Goal: Task Accomplishment & Management: Complete application form

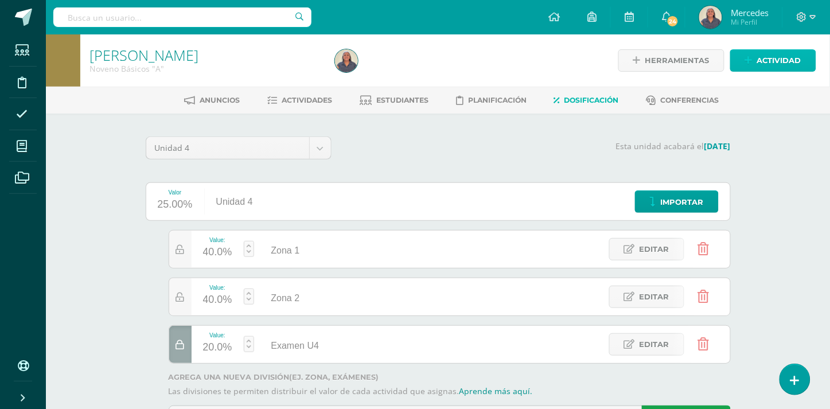
click at [772, 58] on span "Actividad" at bounding box center [779, 60] width 44 height 21
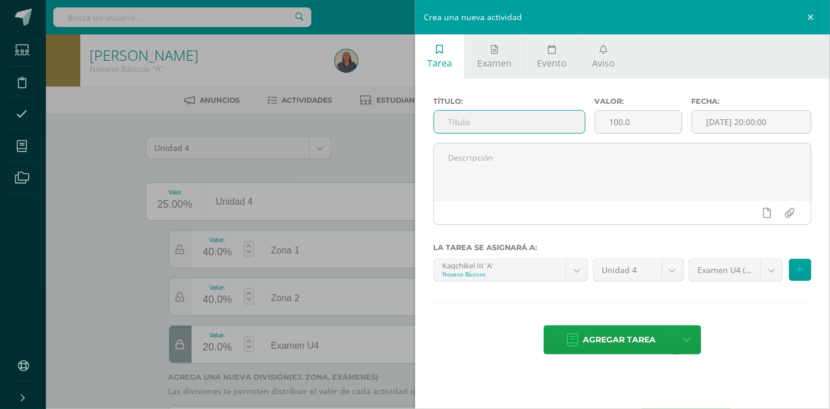
click at [492, 121] on input "text" at bounding box center [509, 122] width 151 height 22
type input "Actividad 1"
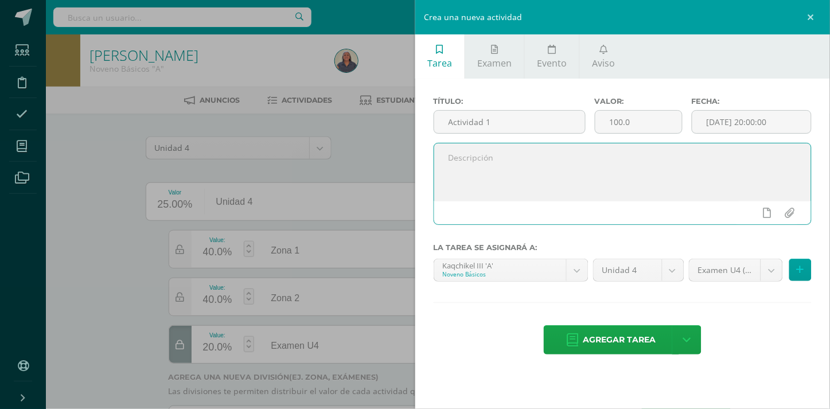
click at [473, 164] on textarea at bounding box center [623, 171] width 378 height 57
paste textarea "“Y esta es la confianza que tenemos en él, que, si pedimos alguna cosa conforme…"
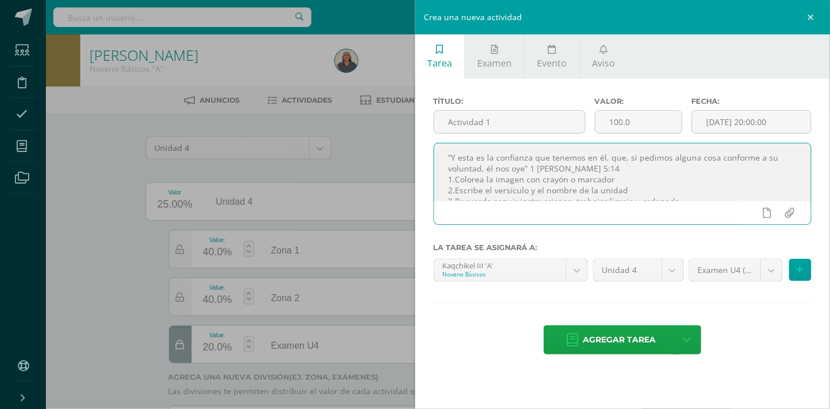
scroll to position [16, 0]
type textarea "“Y esta es la confianza que tenemos en él, que, si pedimos alguna cosa conforme…"
click at [760, 122] on input "[DATE] 20:00:00" at bounding box center [752, 122] width 119 height 22
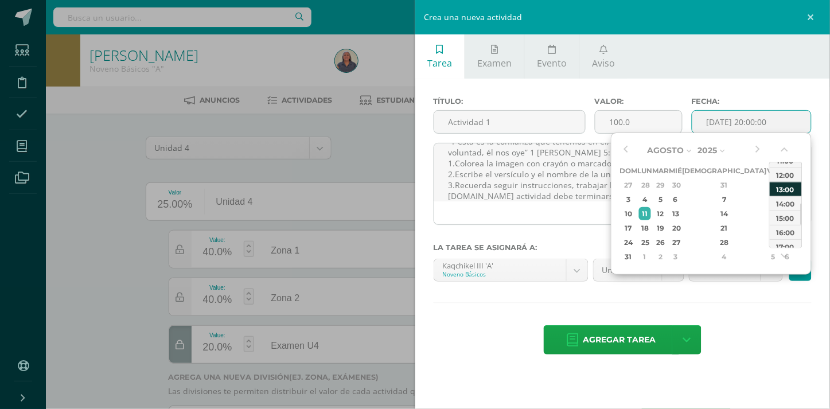
click at [779, 188] on div "13:00" at bounding box center [786, 189] width 32 height 14
type input "2025-08-11 13:00"
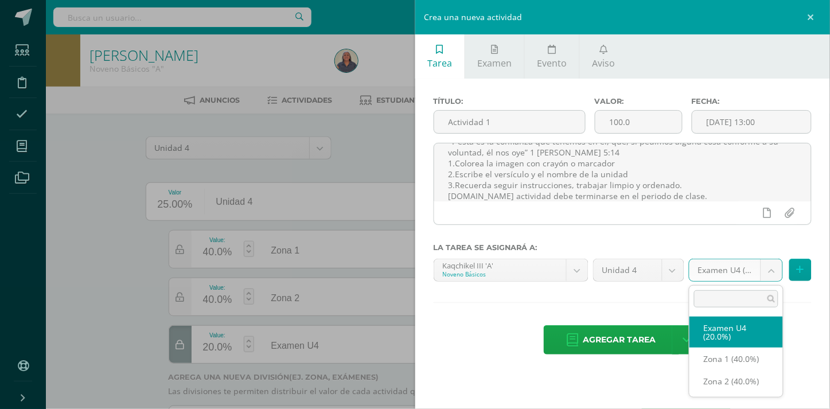
click at [771, 270] on body "Las divisiones de la Unidad 4 han sido actualizadas Las divisiones de la Unidad…" at bounding box center [415, 233] width 830 height 467
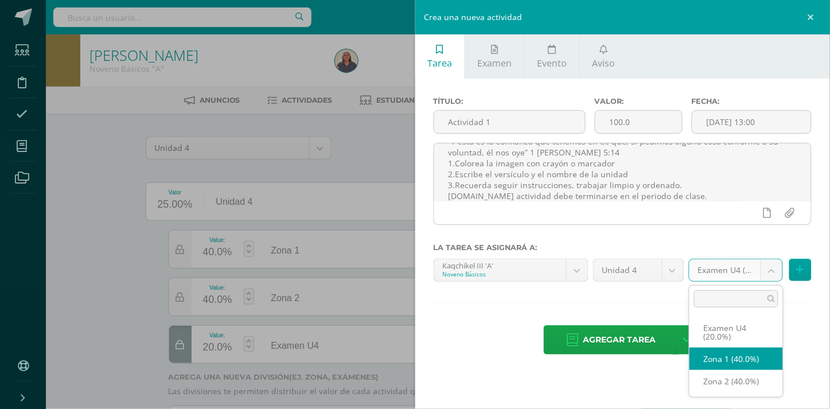
select select "31008"
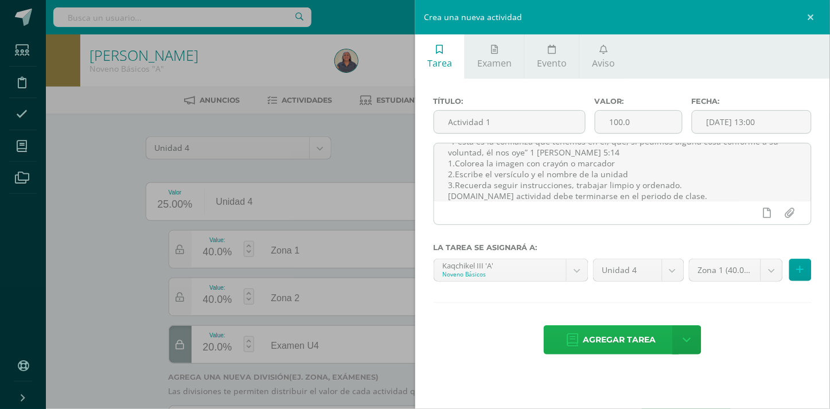
click at [624, 337] on span "Agregar tarea" at bounding box center [620, 340] width 73 height 28
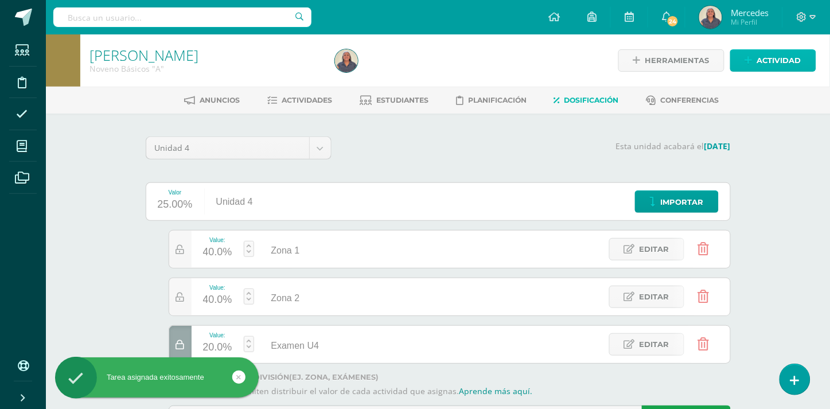
click at [782, 61] on span "Actividad" at bounding box center [779, 60] width 44 height 21
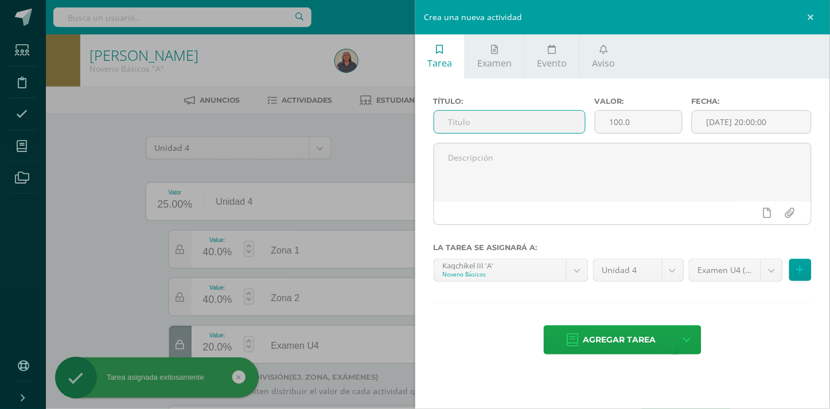
click at [488, 117] on input "text" at bounding box center [509, 122] width 151 height 22
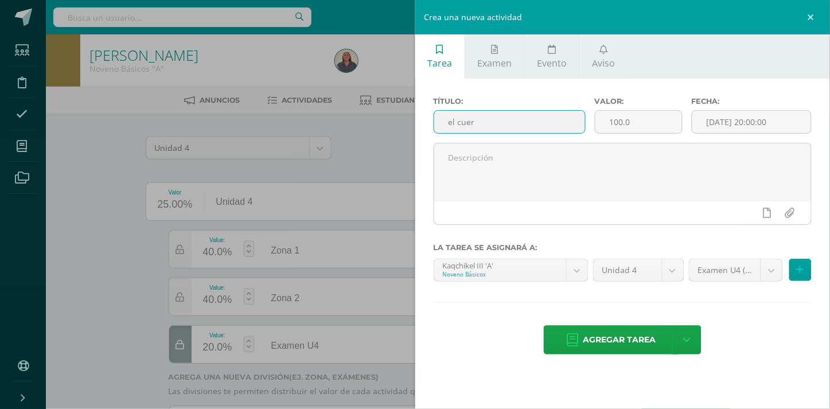
type input "El cuerpo"
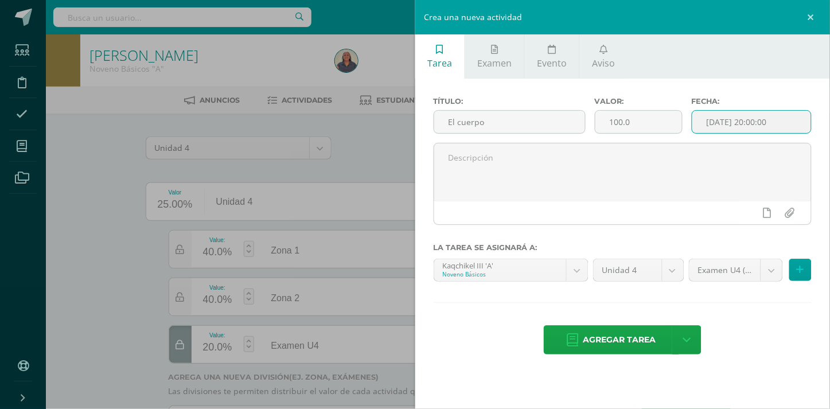
click at [772, 116] on input "[DATE] 20:00:00" at bounding box center [752, 122] width 119 height 22
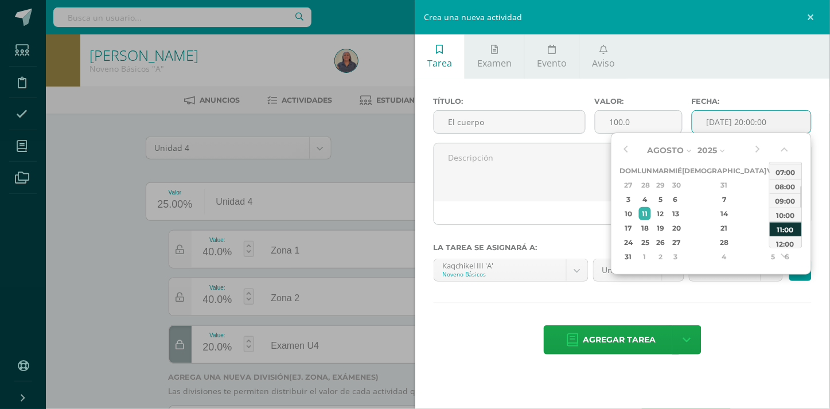
click at [788, 227] on div "11:00" at bounding box center [786, 229] width 32 height 14
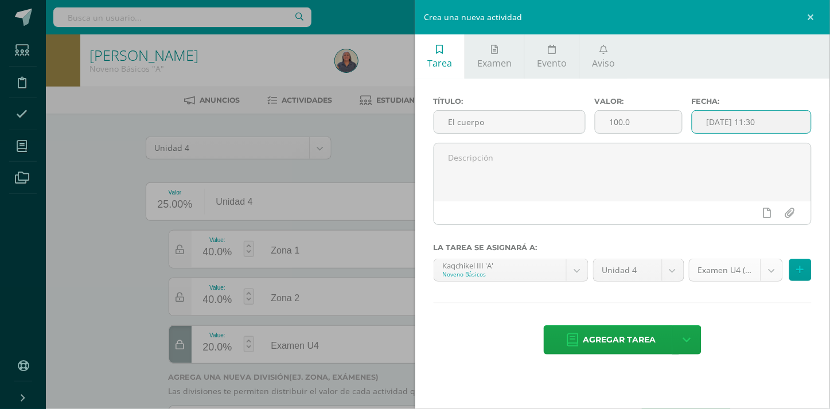
type input "2025-08-11 11:30"
click at [772, 270] on body "Tarea asignada exitosamente Estudiantes Disciplina Asistencia Mis cursos Archiv…" at bounding box center [415, 233] width 830 height 467
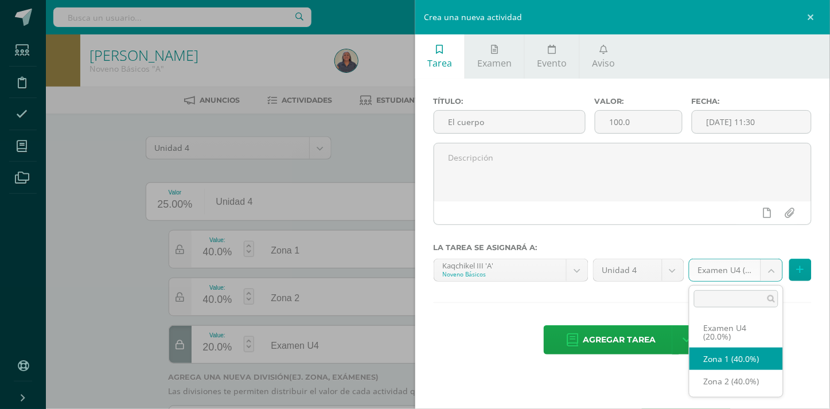
select select "31008"
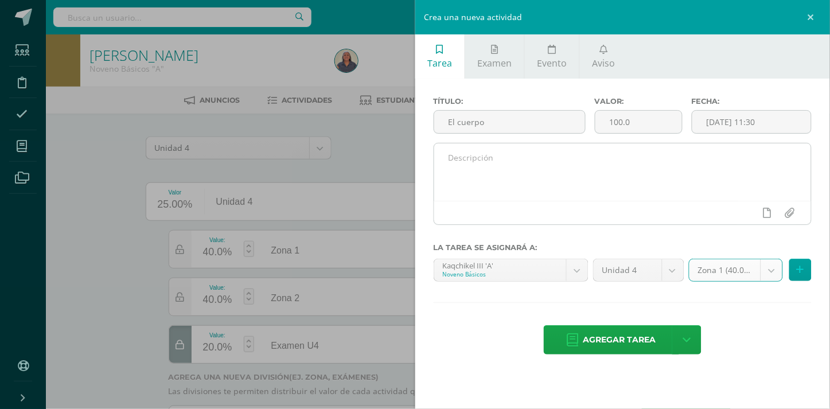
click at [445, 156] on textarea at bounding box center [623, 171] width 378 height 57
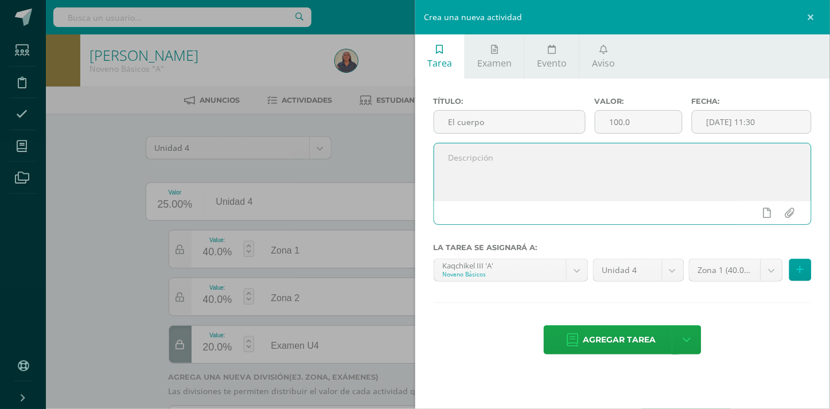
paste textarea "El señor está cerca de todos los que lo buscan, de los que buscan sinceramente …"
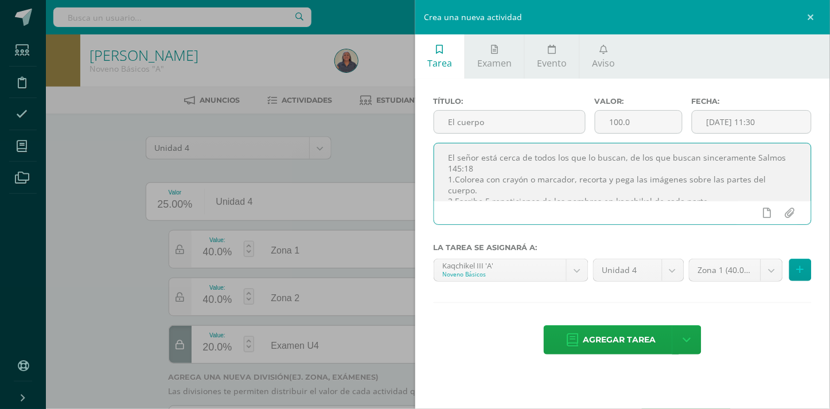
scroll to position [27, 0]
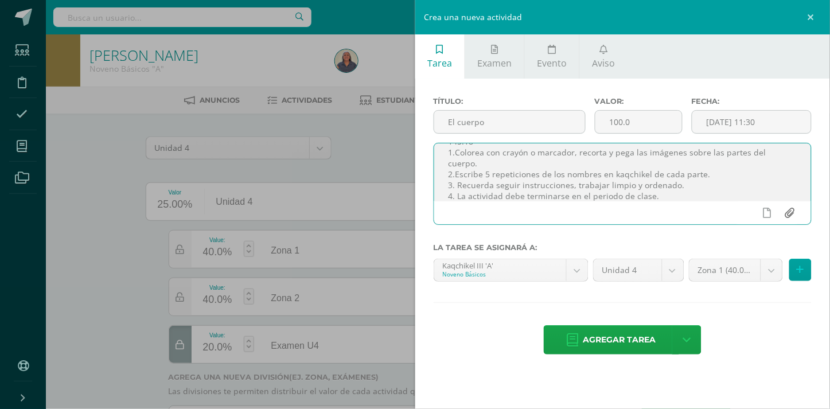
type textarea "El señor está cerca de todos los que lo buscan, de los que buscan sinceramente …"
click at [791, 216] on input "file" at bounding box center [790, 213] width 22 height 22
type input "C:\fakepath\EL CUERPO edoo.pdf"
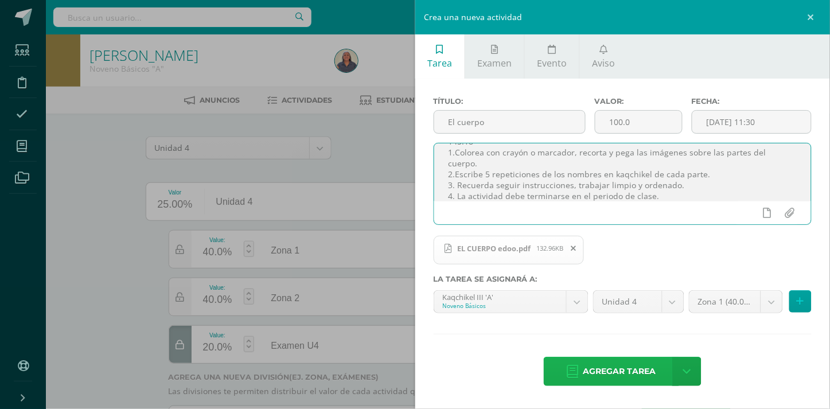
click at [620, 371] on span "Agregar tarea" at bounding box center [620, 372] width 73 height 28
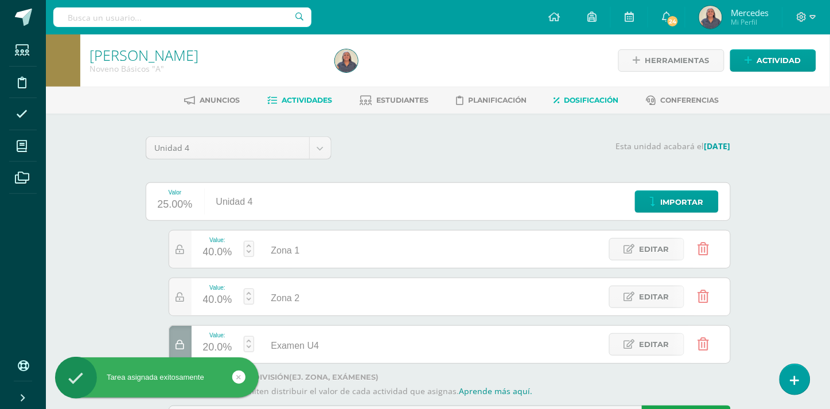
click at [308, 100] on span "Actividades" at bounding box center [307, 100] width 50 height 9
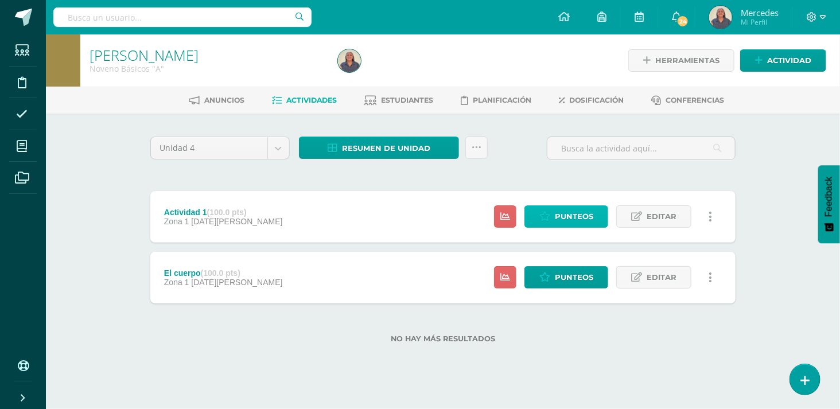
click at [575, 216] on span "Punteos" at bounding box center [574, 216] width 38 height 21
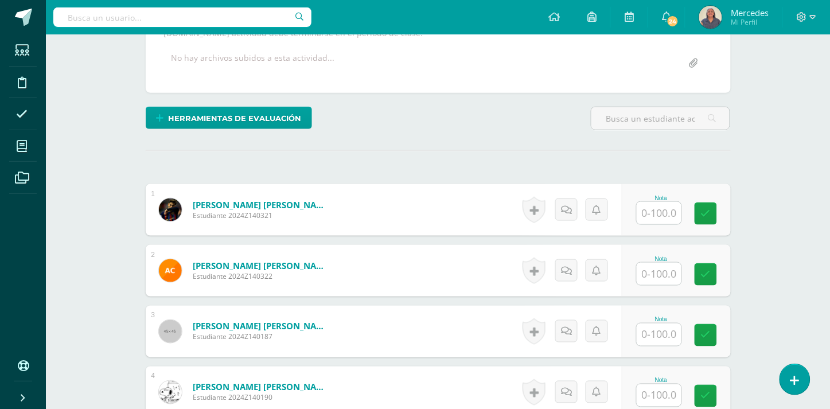
scroll to position [251, 0]
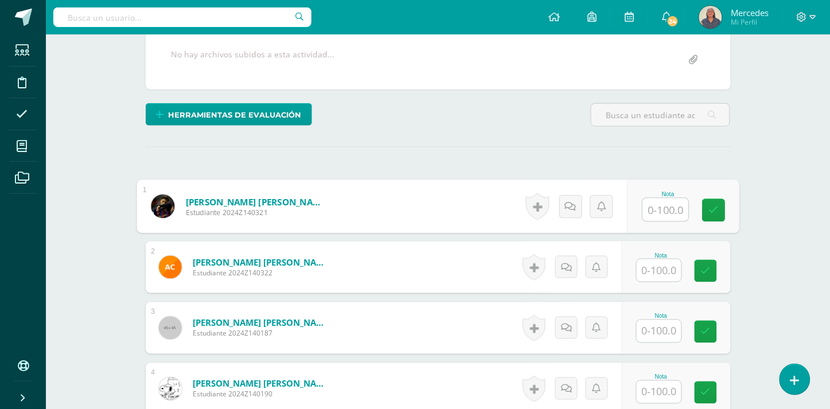
click at [666, 209] on input "text" at bounding box center [666, 210] width 46 height 23
type input "0"
click at [662, 265] on input "text" at bounding box center [659, 270] width 45 height 22
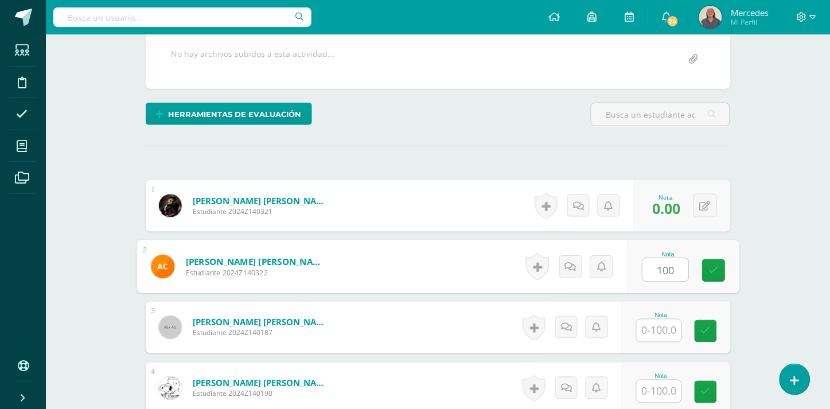
type input "100"
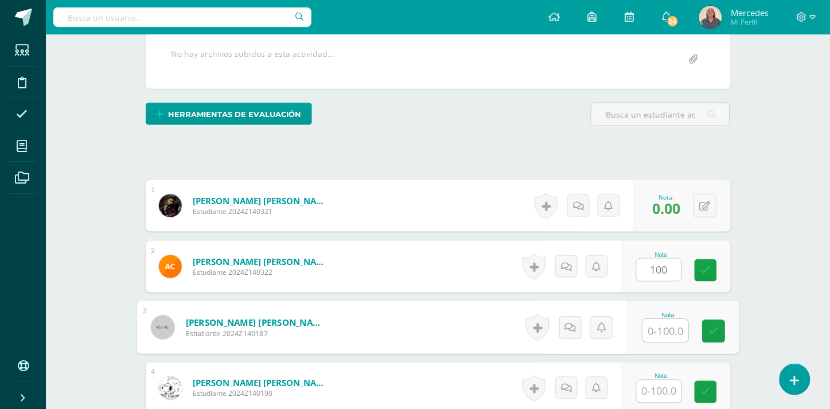
click at [667, 329] on input "text" at bounding box center [666, 331] width 46 height 23
type input "100"
click at [669, 387] on input "text" at bounding box center [659, 391] width 45 height 22
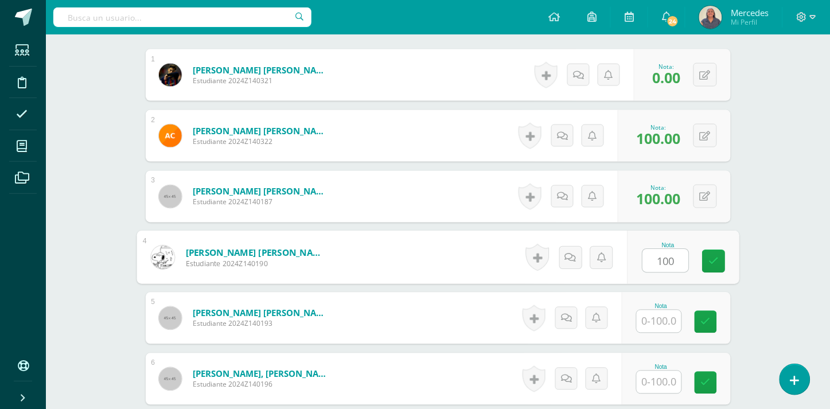
scroll to position [505, 0]
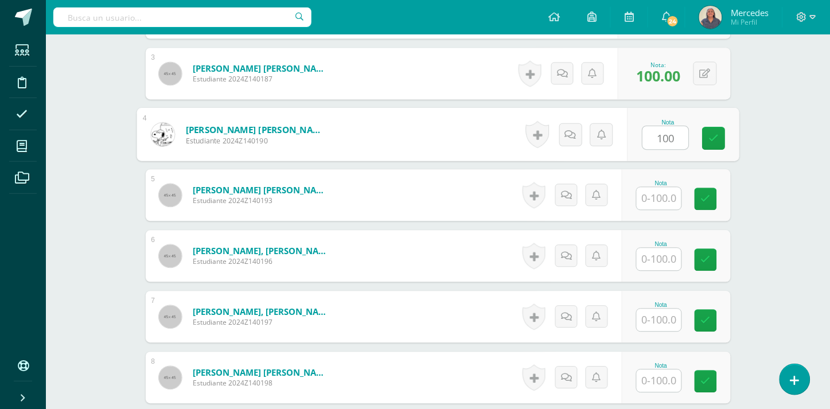
type input "100"
click at [657, 201] on input "text" at bounding box center [659, 199] width 45 height 22
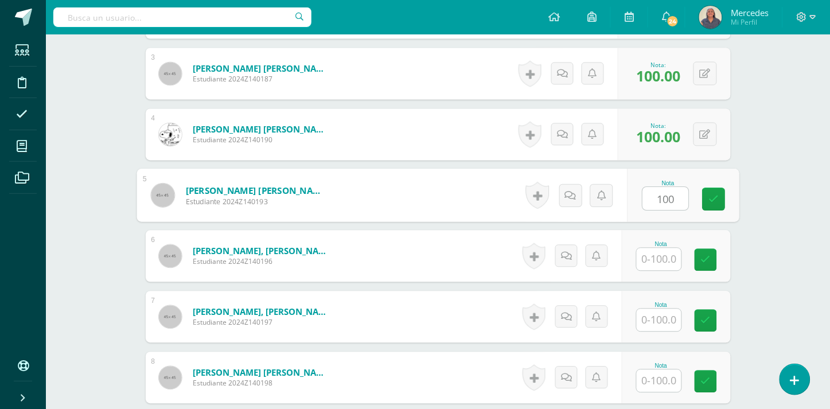
type input "100"
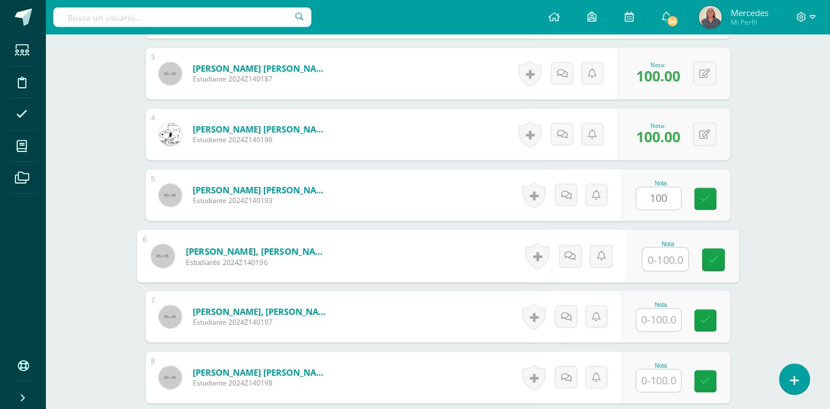
click at [661, 259] on input "text" at bounding box center [666, 259] width 46 height 23
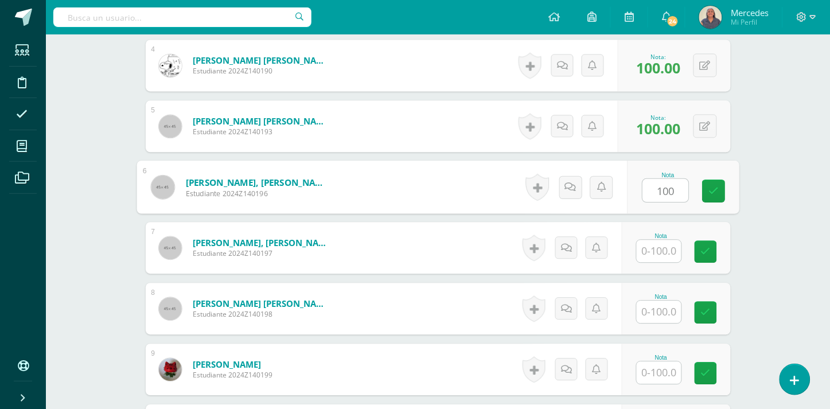
scroll to position [630, 0]
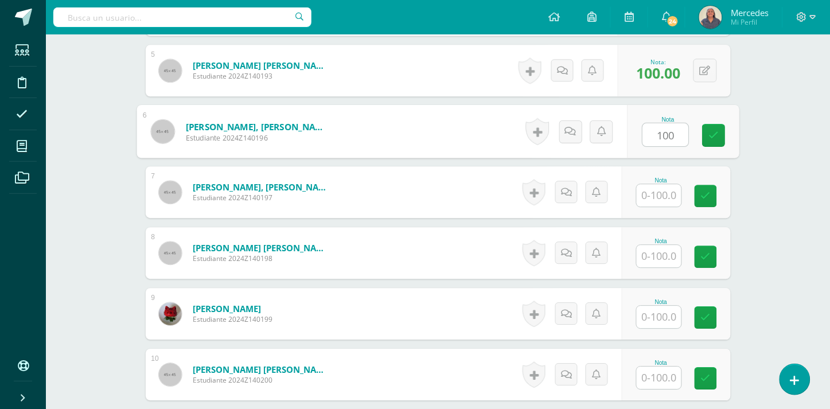
type input "100"
click at [669, 193] on input "text" at bounding box center [659, 195] width 45 height 22
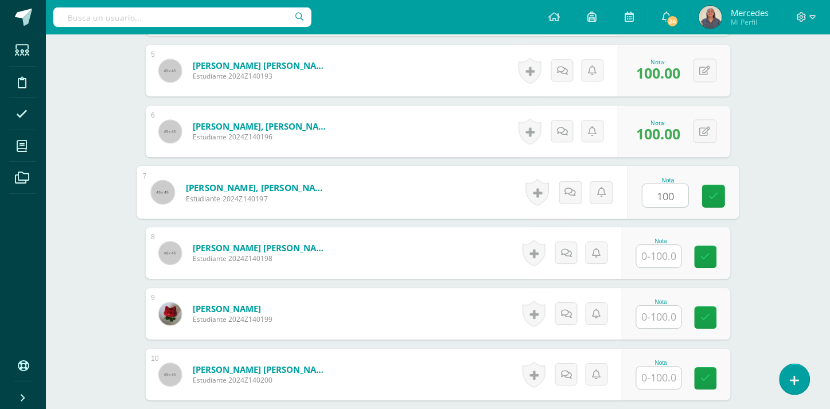
type input "100"
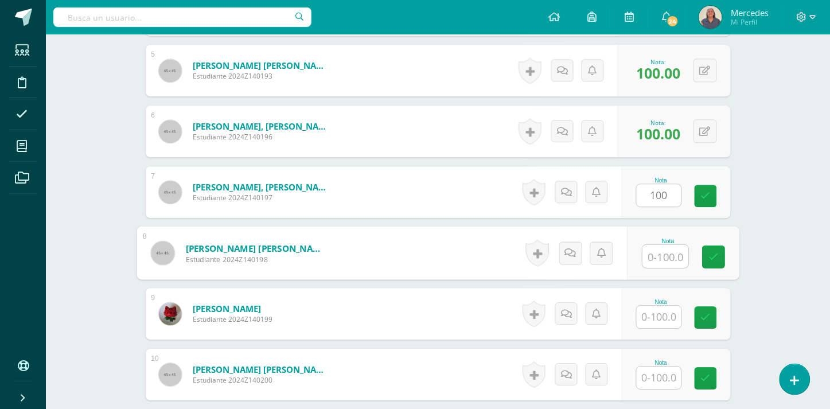
click at [664, 252] on input "text" at bounding box center [666, 256] width 46 height 23
type input "100"
click at [666, 317] on input "text" at bounding box center [659, 317] width 45 height 22
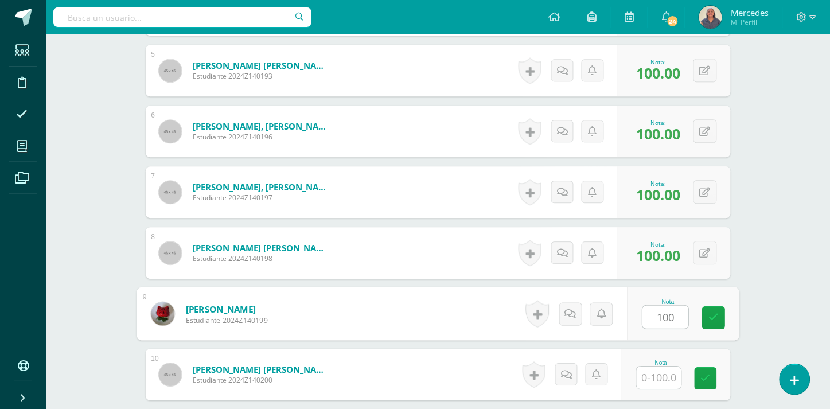
type input "100"
click at [663, 376] on input "text" at bounding box center [659, 378] width 45 height 22
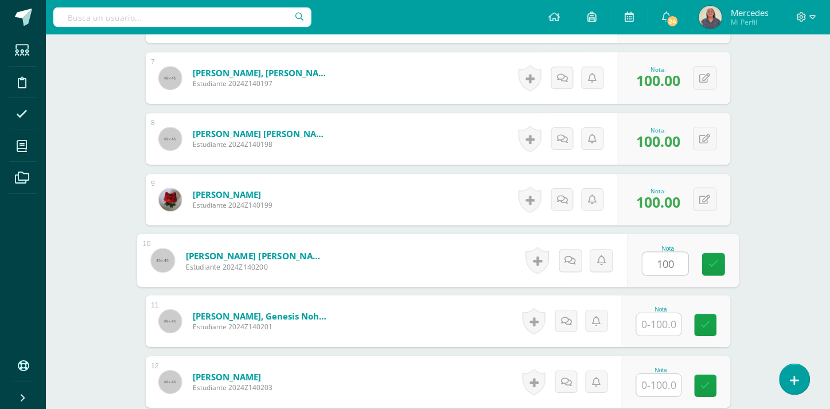
scroll to position [806, 0]
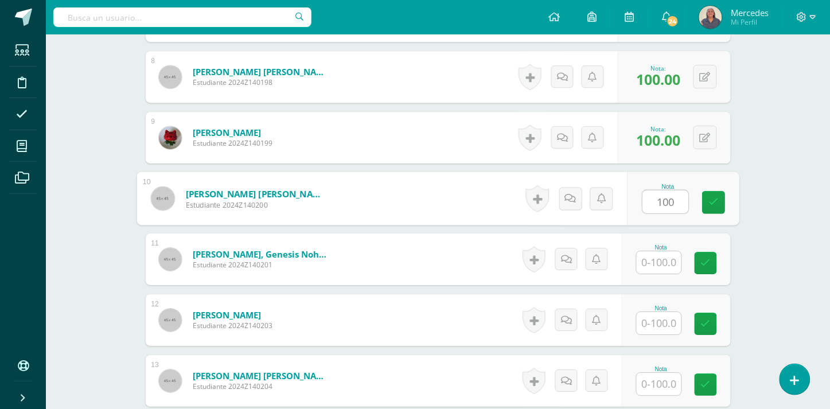
type input "100"
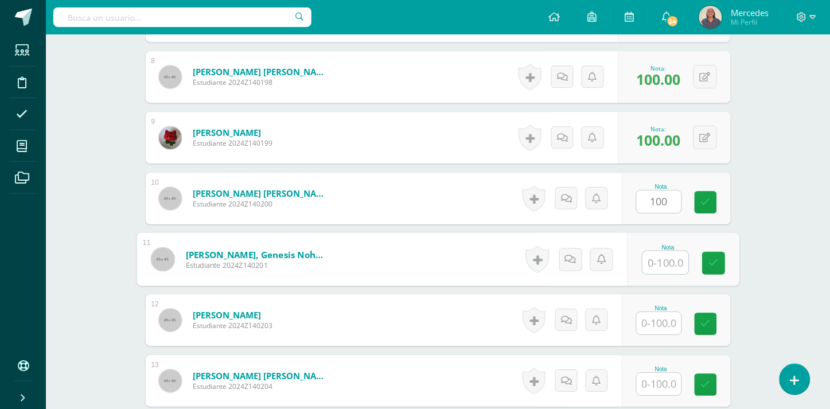
click at [662, 259] on input "text" at bounding box center [666, 262] width 46 height 23
type input "100"
click at [667, 320] on input "text" at bounding box center [659, 323] width 45 height 22
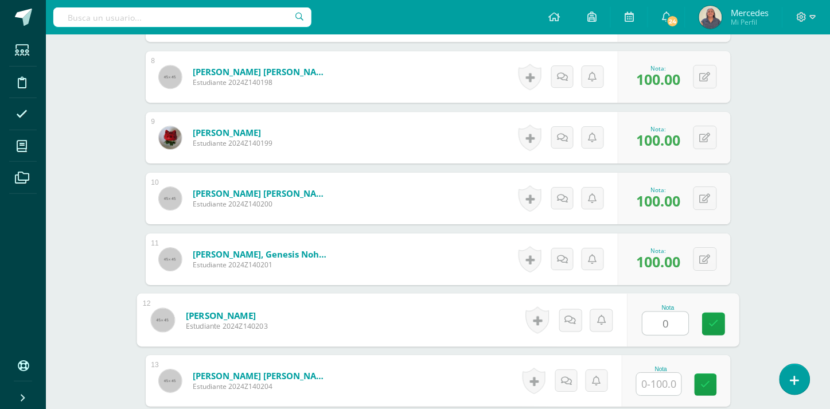
type input "0"
click at [668, 383] on input "text" at bounding box center [659, 384] width 45 height 22
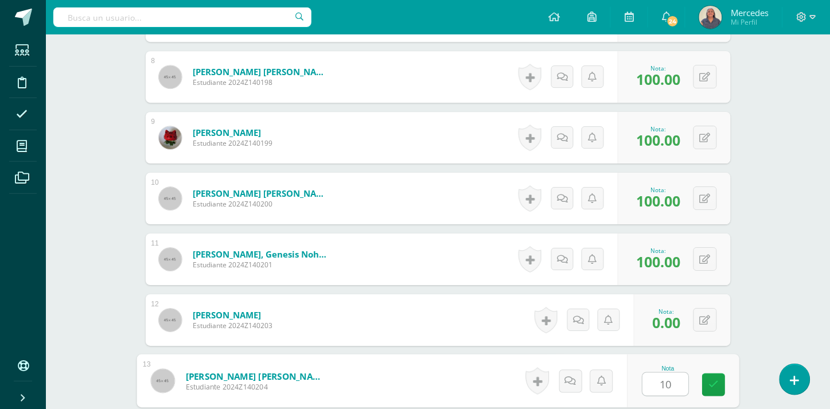
type input "1"
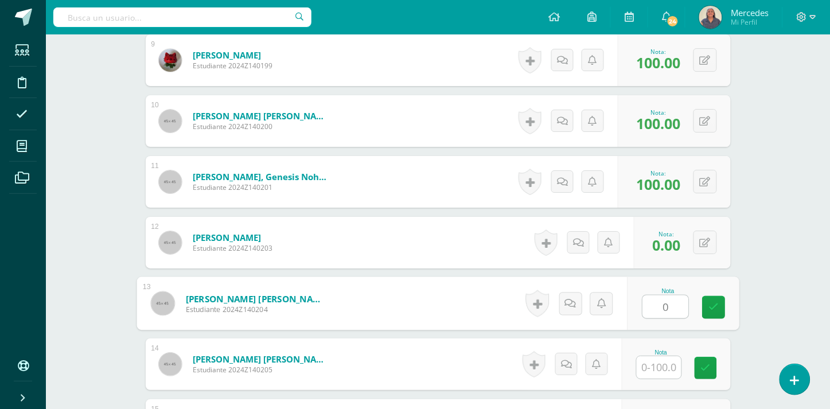
scroll to position [958, 0]
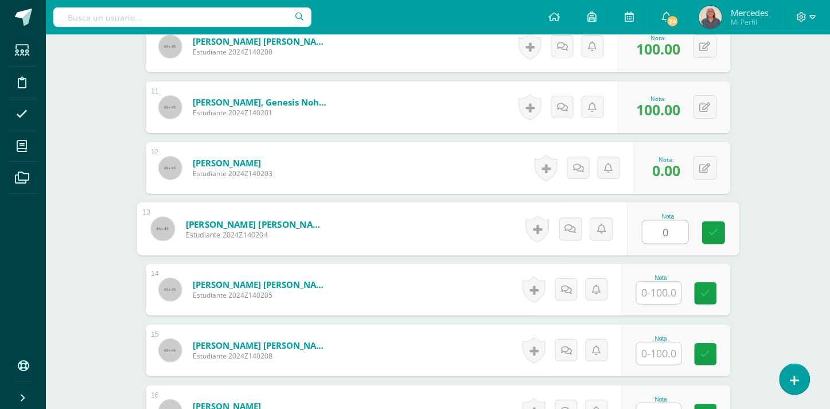
type input "0"
click at [662, 294] on input "text" at bounding box center [659, 293] width 45 height 22
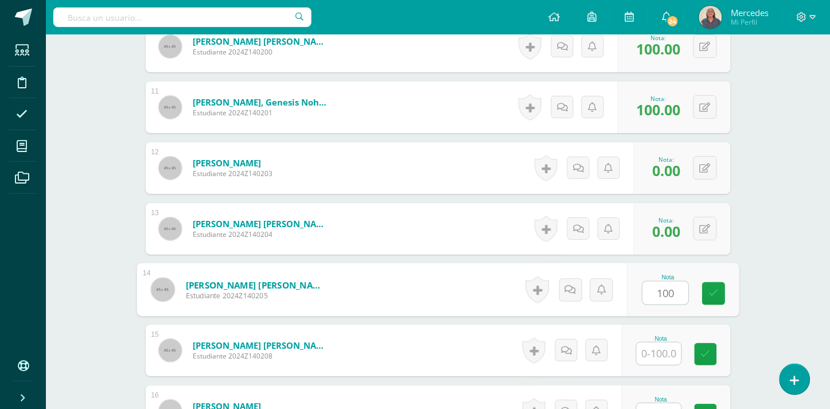
type input "100"
click at [660, 356] on input "text" at bounding box center [659, 354] width 45 height 22
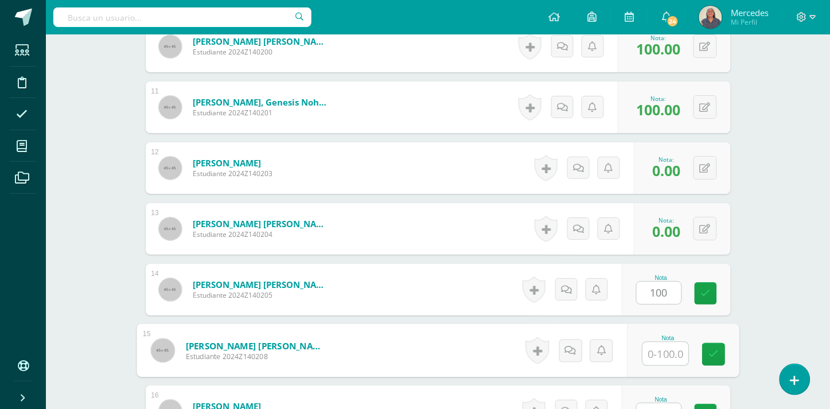
type input "1"
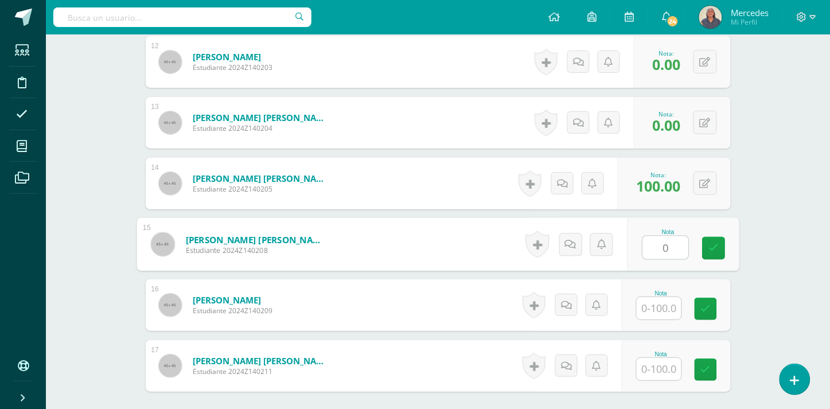
scroll to position [1137, 0]
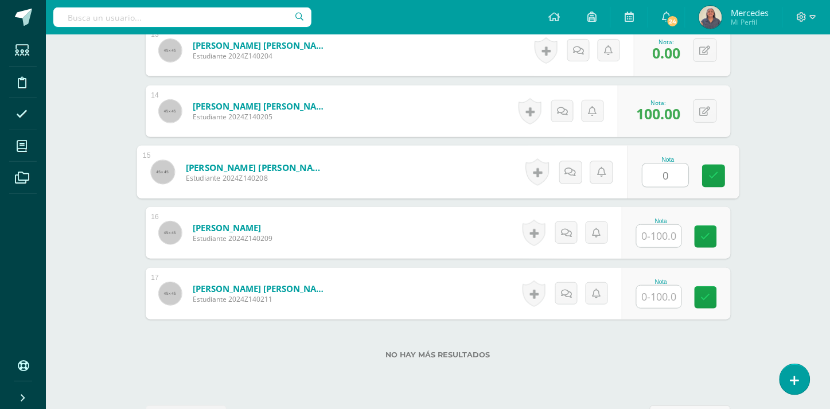
type input "0"
click at [667, 234] on input "text" at bounding box center [659, 236] width 45 height 22
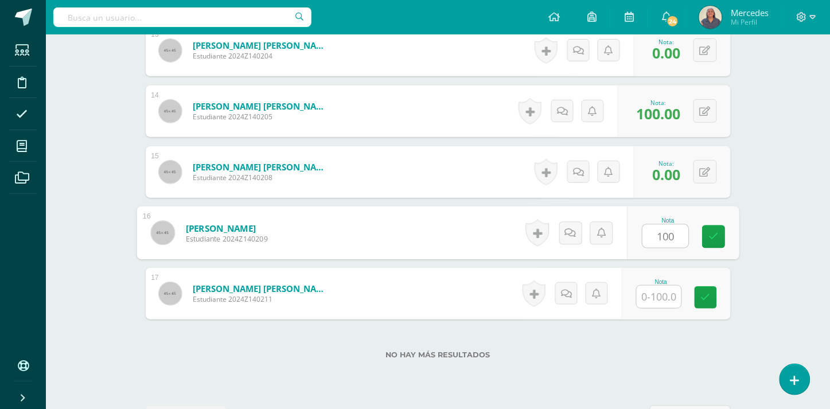
type input "100"
click at [667, 293] on input "text" at bounding box center [659, 297] width 45 height 22
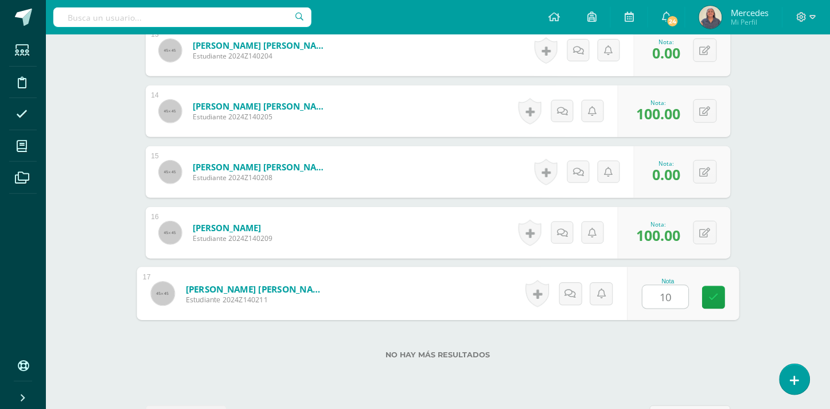
type input "100"
click at [718, 295] on icon at bounding box center [714, 298] width 10 height 10
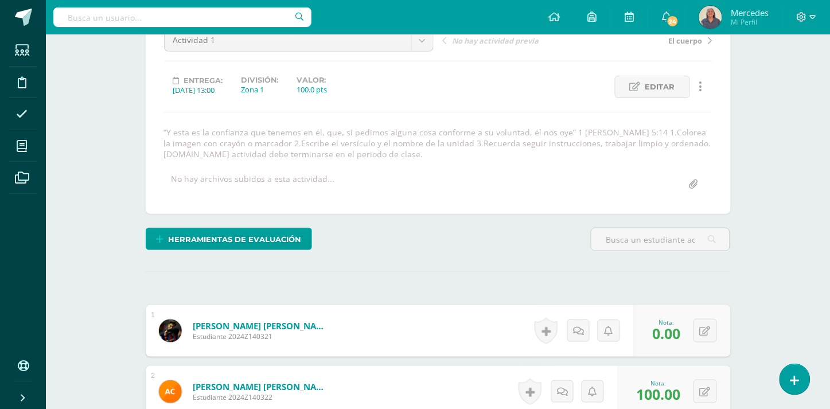
scroll to position [0, 0]
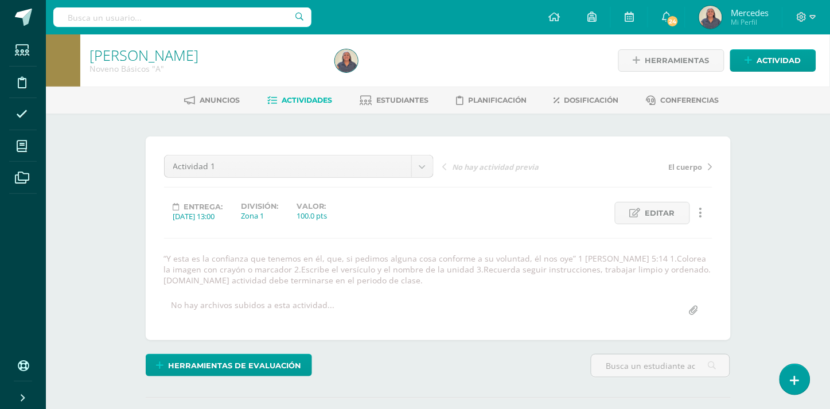
click at [683, 167] on span "El cuerpo" at bounding box center [686, 167] width 34 height 10
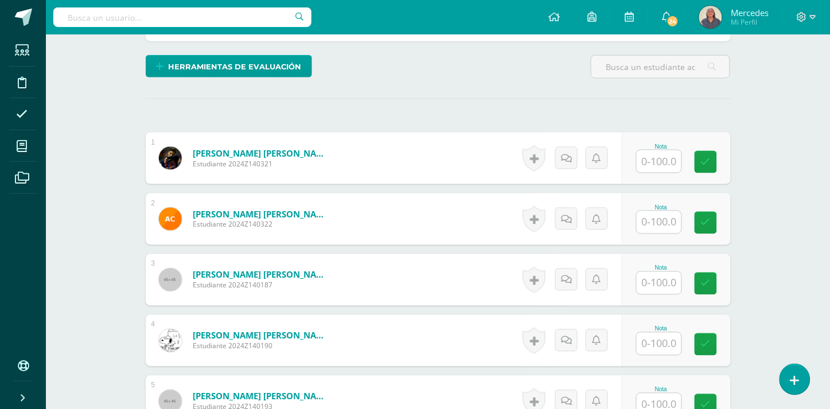
scroll to position [310, 0]
click at [666, 158] on input "text" at bounding box center [666, 161] width 46 height 23
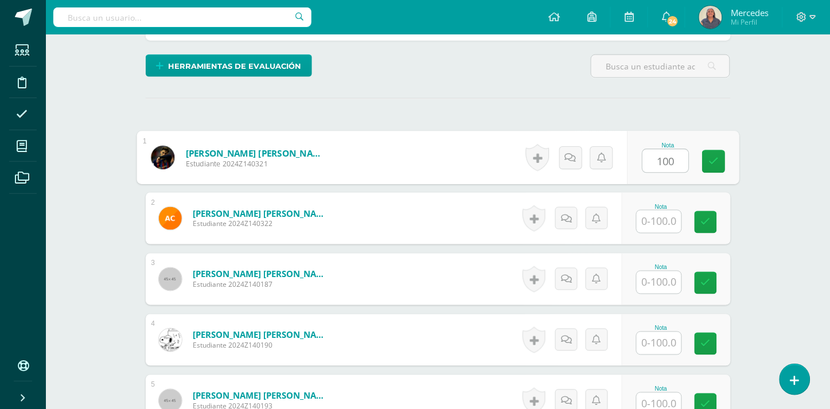
type input "100"
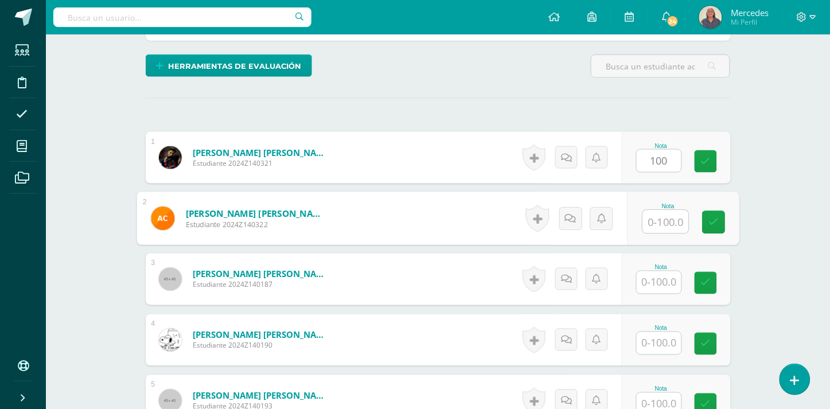
click at [667, 219] on input "text" at bounding box center [666, 222] width 46 height 23
type input "100"
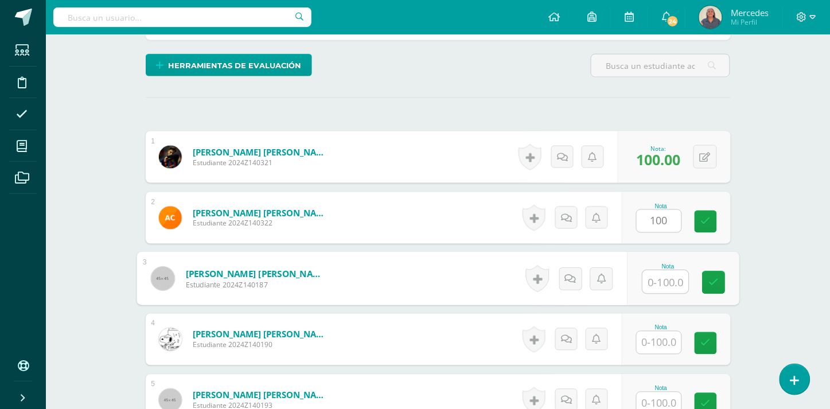
click at [662, 276] on input "text" at bounding box center [666, 282] width 46 height 23
type input "100"
click at [662, 339] on input "text" at bounding box center [659, 343] width 45 height 22
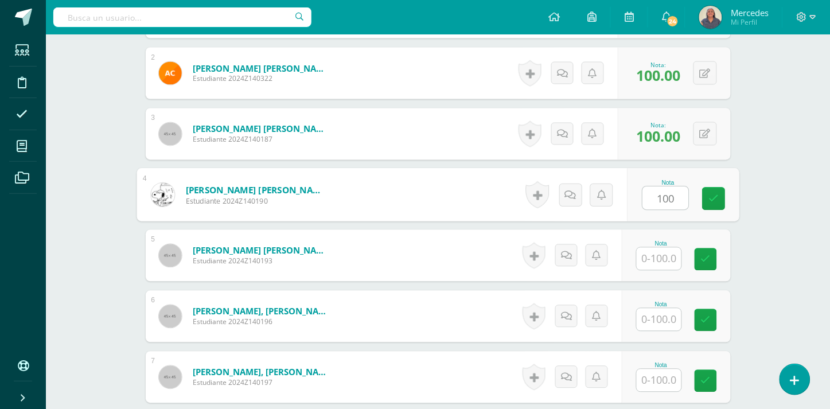
scroll to position [601, 0]
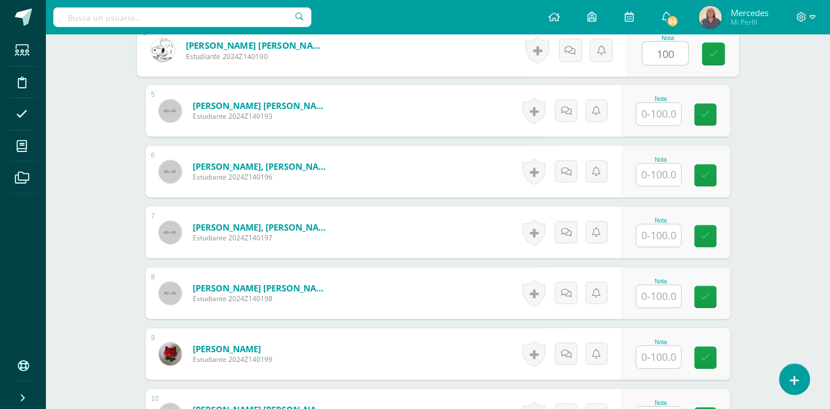
type input "100"
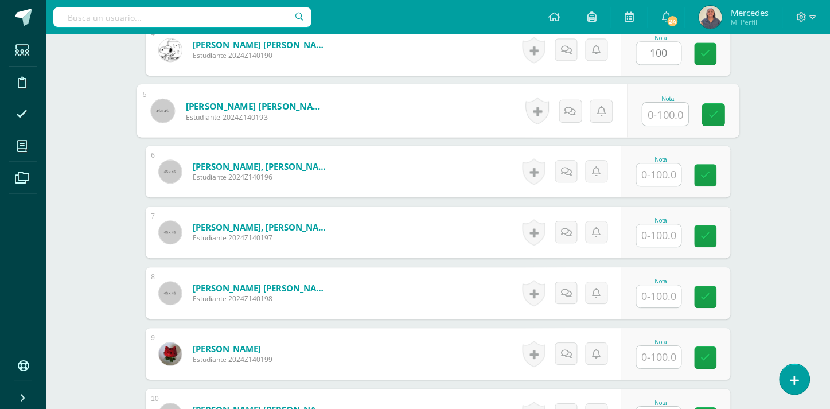
click at [659, 116] on input "text" at bounding box center [666, 114] width 46 height 23
type input "100"
click at [663, 178] on input "text" at bounding box center [659, 175] width 45 height 22
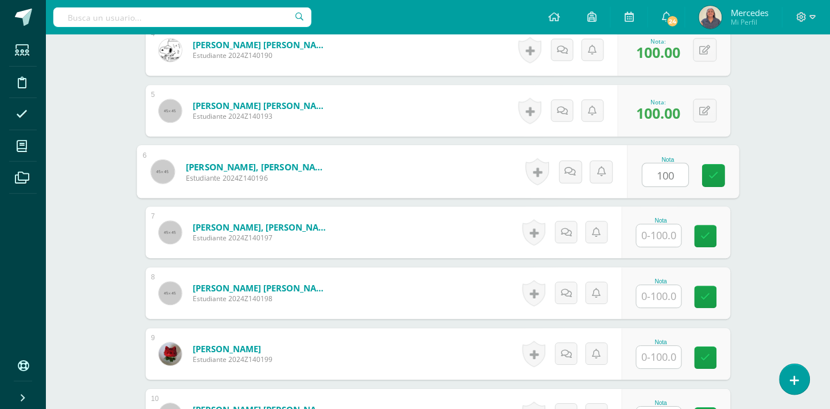
type input "100"
click at [667, 230] on input "text" at bounding box center [659, 235] width 45 height 22
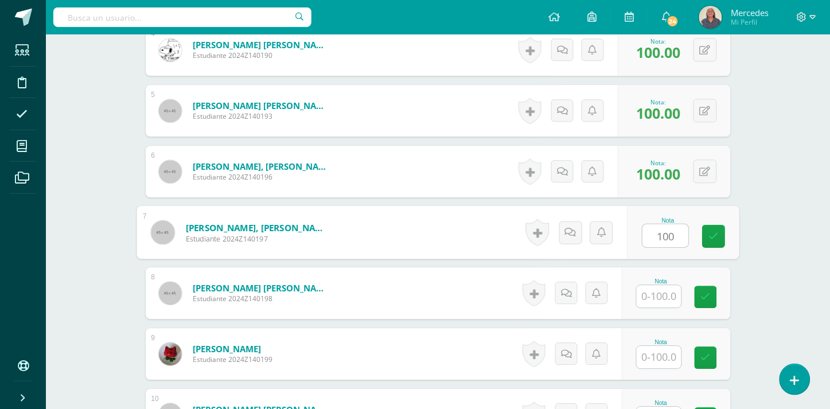
type input "100"
click at [662, 291] on input "text" at bounding box center [659, 296] width 45 height 22
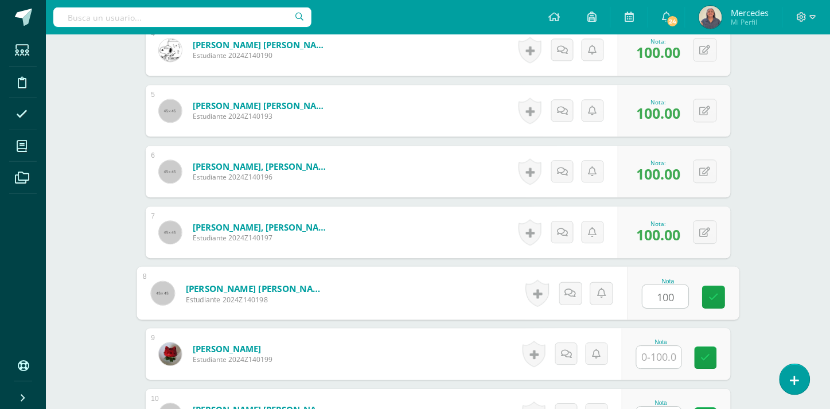
type input "100"
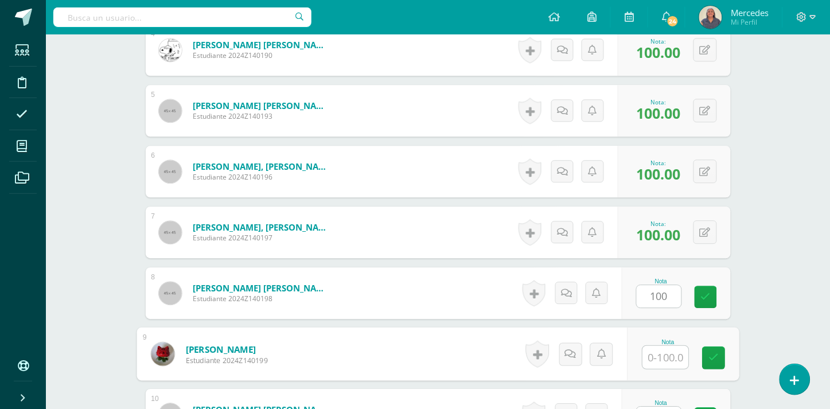
click at [663, 354] on input "text" at bounding box center [666, 357] width 46 height 23
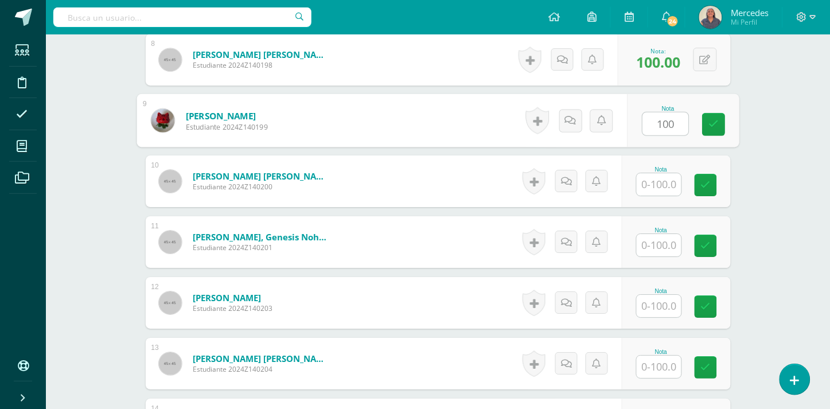
scroll to position [840, 0]
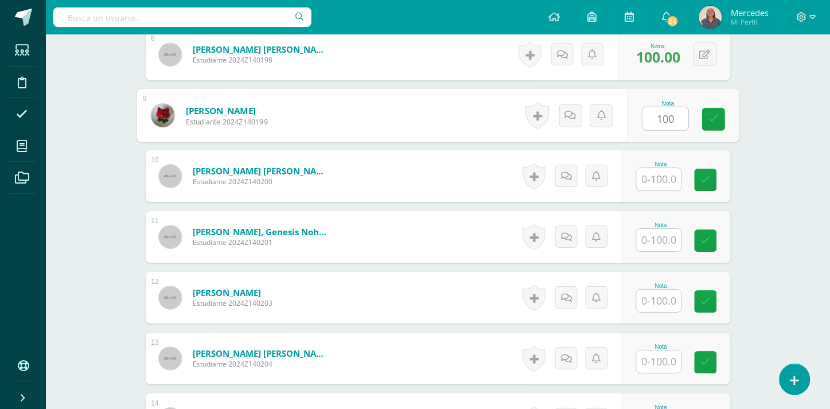
type input "100"
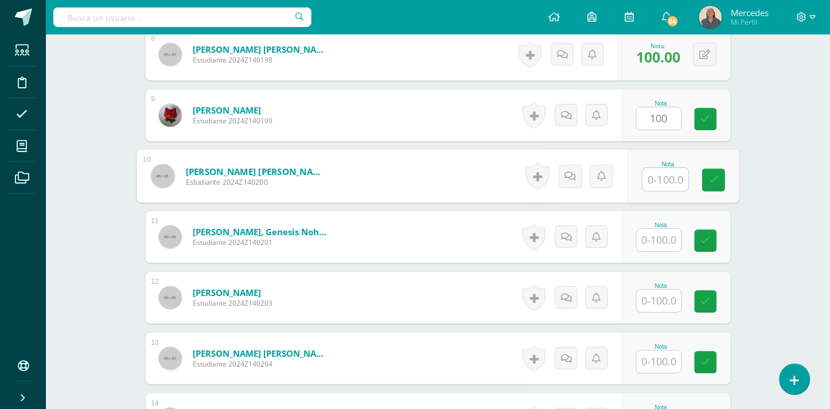
click at [667, 179] on input "text" at bounding box center [666, 179] width 46 height 23
type input "100"
click at [666, 303] on input "text" at bounding box center [659, 301] width 45 height 22
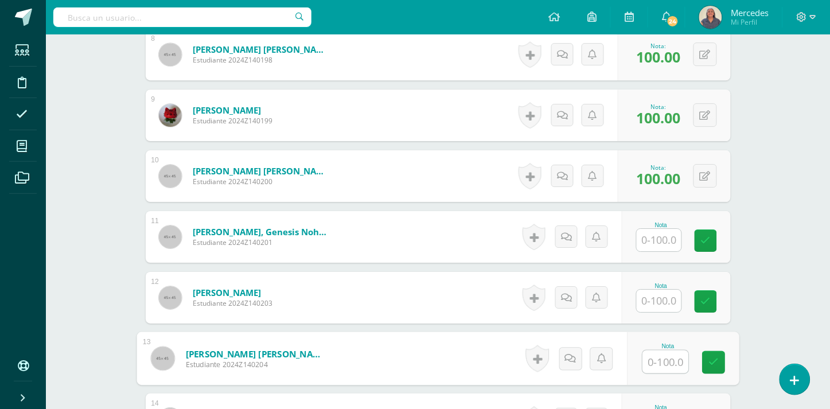
click at [660, 359] on input "text" at bounding box center [666, 362] width 46 height 23
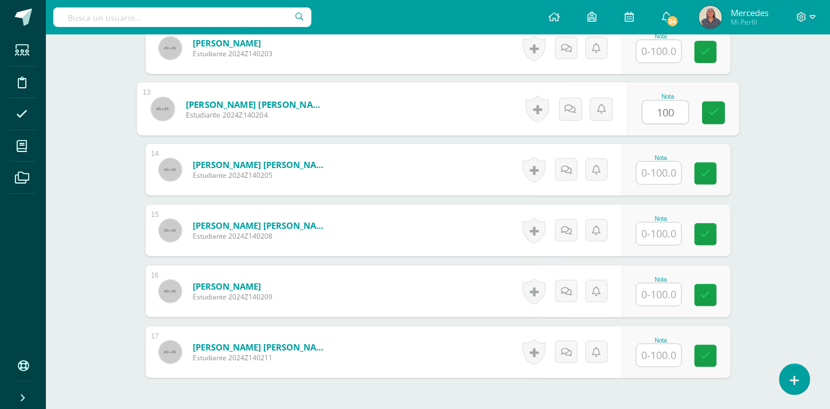
scroll to position [1058, 0]
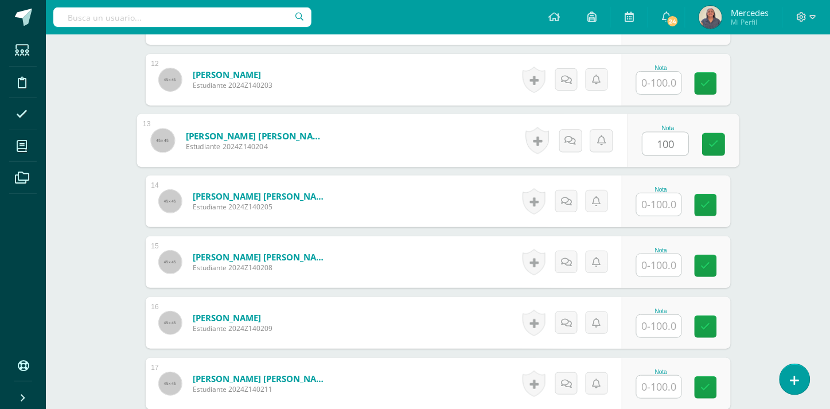
type input "100"
click at [659, 203] on input "text" at bounding box center [659, 204] width 45 height 22
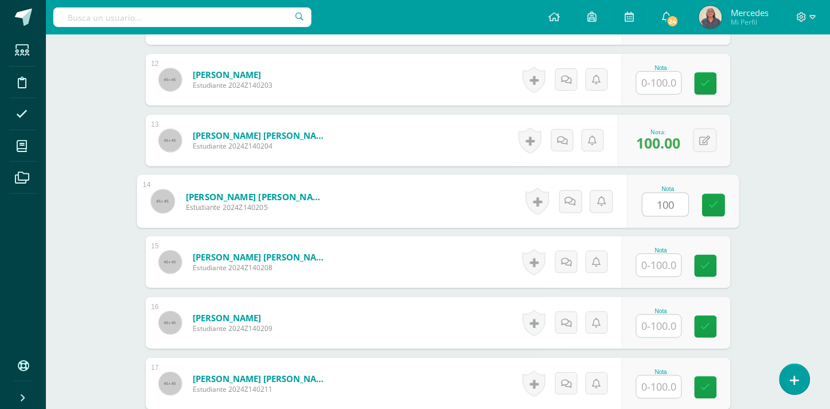
type input "100"
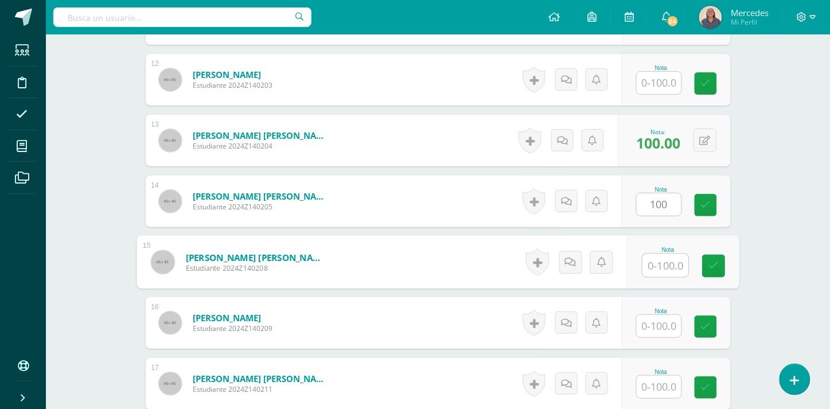
click at [662, 265] on input "text" at bounding box center [666, 265] width 46 height 23
type input "100"
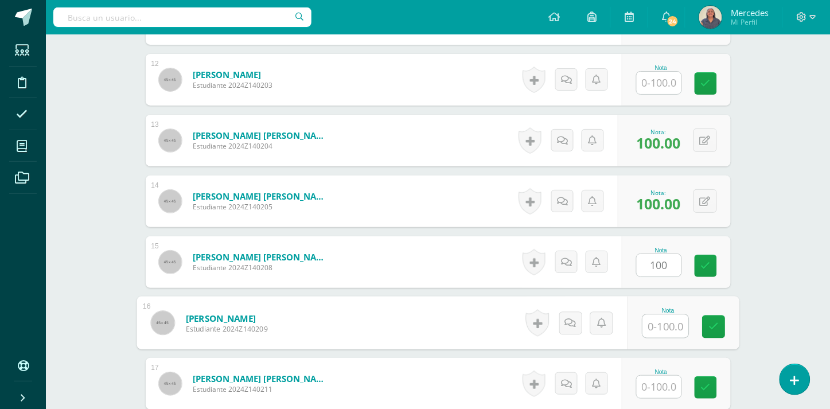
click at [663, 321] on input "text" at bounding box center [666, 326] width 46 height 23
type input "100"
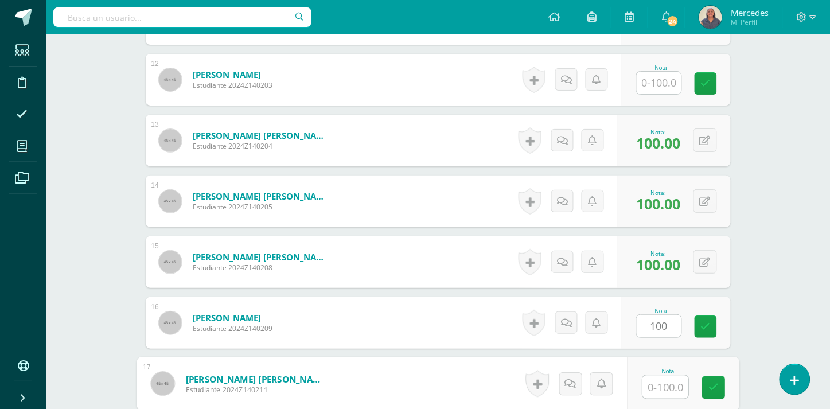
click at [660, 386] on input "text" at bounding box center [666, 387] width 46 height 23
type input "100"
click at [718, 383] on link at bounding box center [713, 387] width 23 height 23
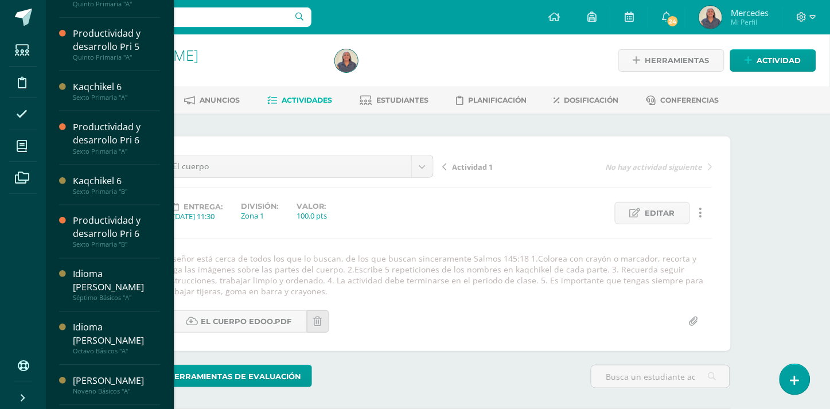
scroll to position [328, 0]
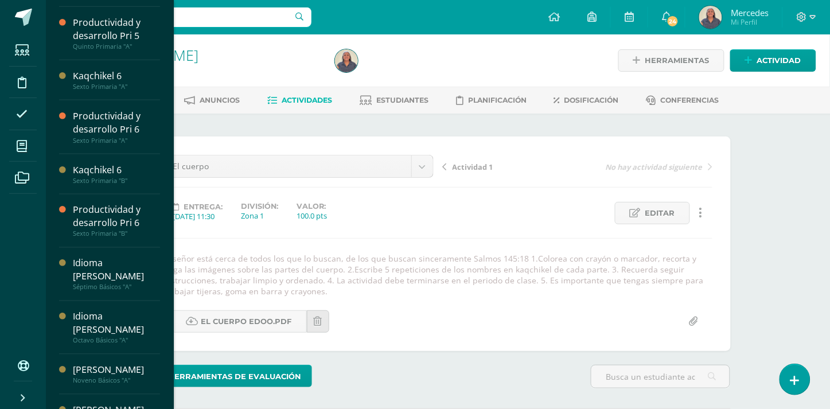
click at [168, 377] on div "Kaqchikel 1 Primero Primaria "A" Actividades Estudiantes Planificación Dosifica…" at bounding box center [109, 204] width 129 height 409
click at [122, 404] on div "[PERSON_NAME]" at bounding box center [116, 410] width 87 height 13
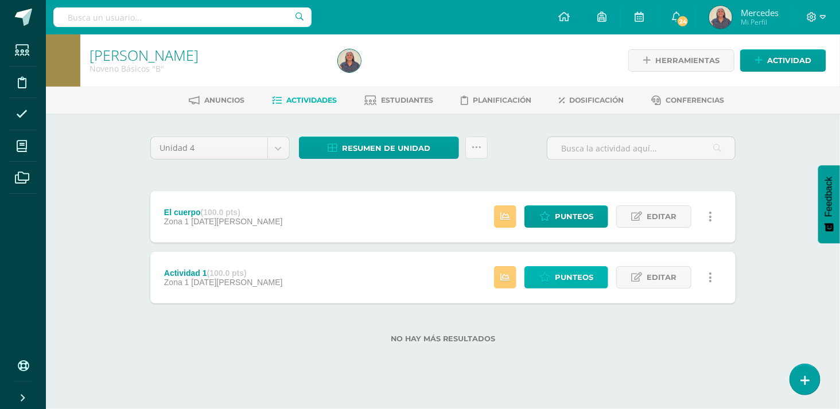
click at [555, 274] on span "Punteos" at bounding box center [574, 277] width 38 height 21
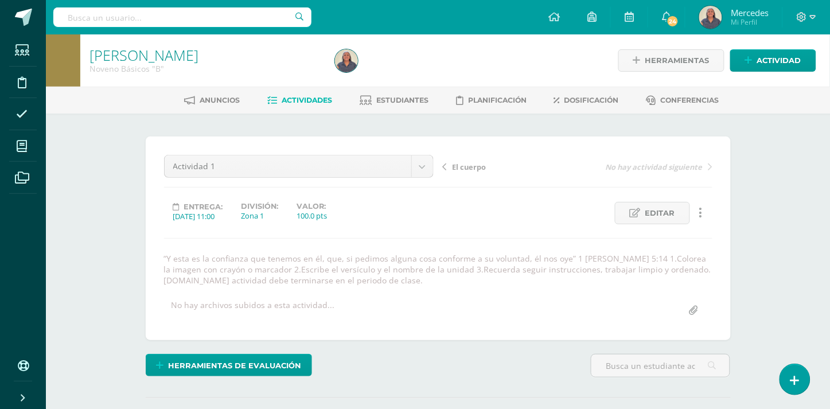
click at [468, 168] on span "El cuerpo" at bounding box center [470, 167] width 34 height 10
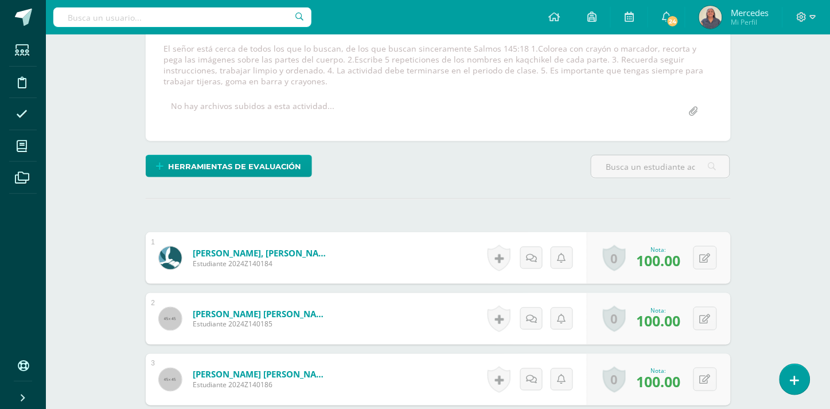
scroll to position [126, 0]
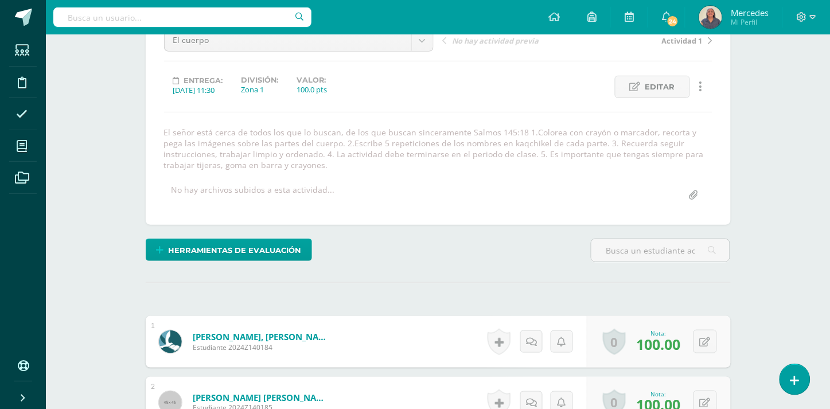
click at [693, 193] on input "file" at bounding box center [694, 195] width 22 height 22
type input "C:\fakepath\EL CUERPO edoo.pdf"
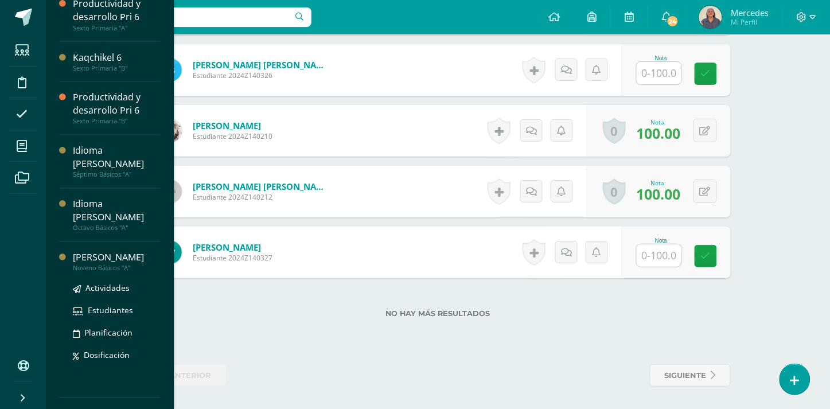
scroll to position [444, 0]
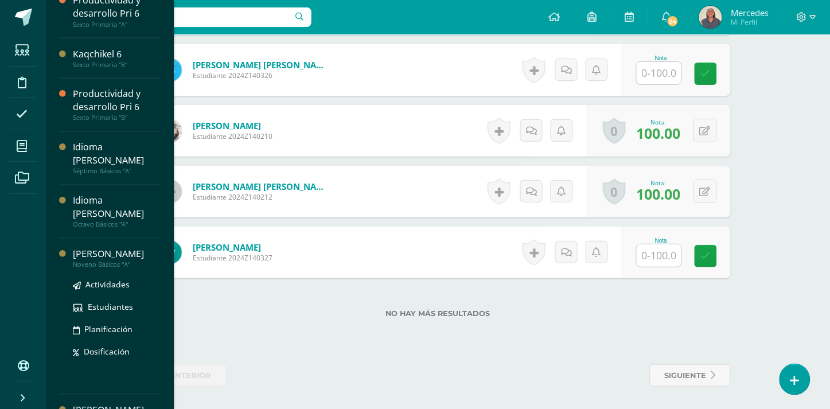
click at [102, 248] on div "[PERSON_NAME]" at bounding box center [116, 254] width 87 height 13
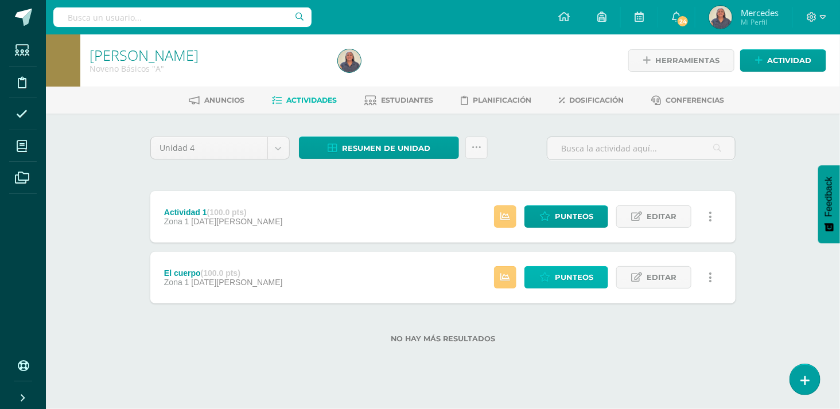
click at [581, 276] on span "Punteos" at bounding box center [574, 277] width 38 height 21
